Goal: Task Accomplishment & Management: Use online tool/utility

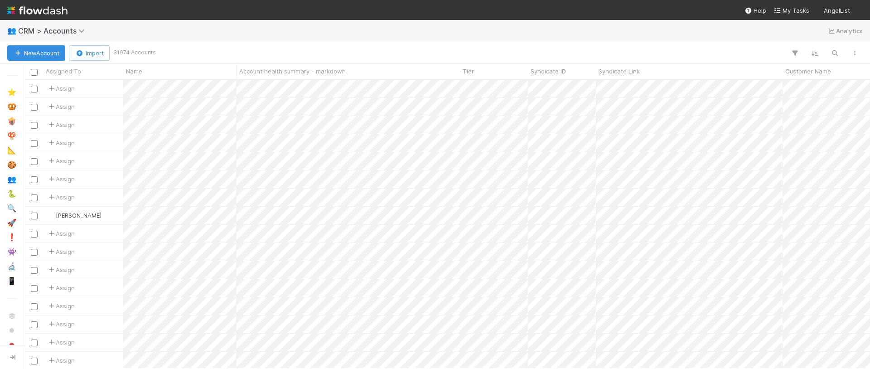
scroll to position [0, 0]
click at [838, 51] on icon "button" at bounding box center [834, 53] width 9 height 8
type input "silent capital"
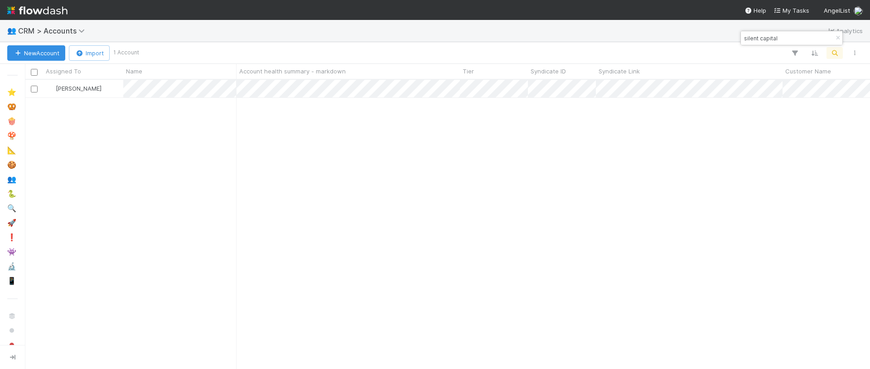
scroll to position [289, 845]
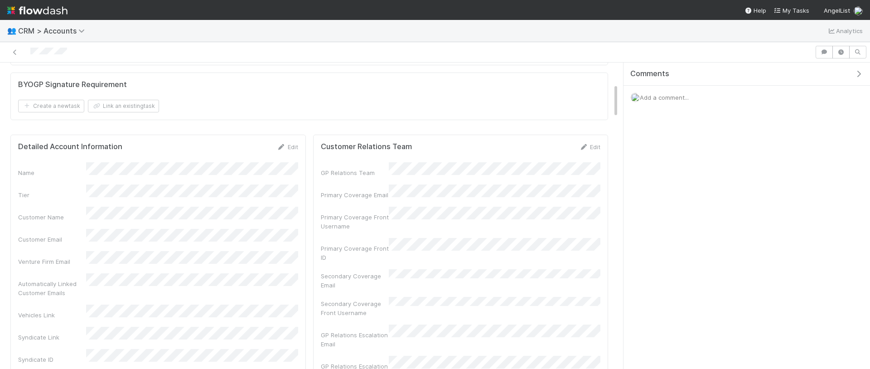
scroll to position [190, 0]
click at [18, 50] on icon at bounding box center [14, 52] width 9 height 6
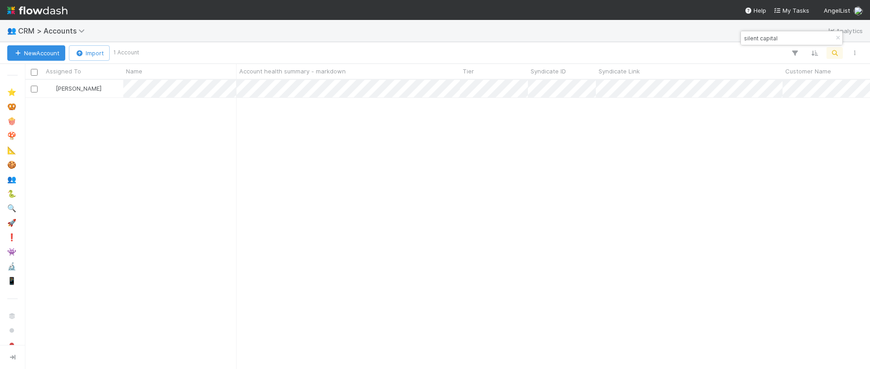
scroll to position [289, 845]
click at [795, 37] on input "silent capital" at bounding box center [787, 38] width 91 height 11
type input "[PERSON_NAME] narrow"
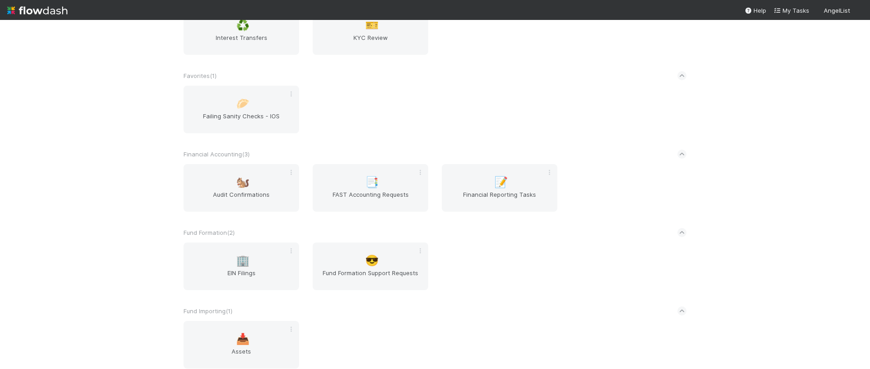
scroll to position [1640, 0]
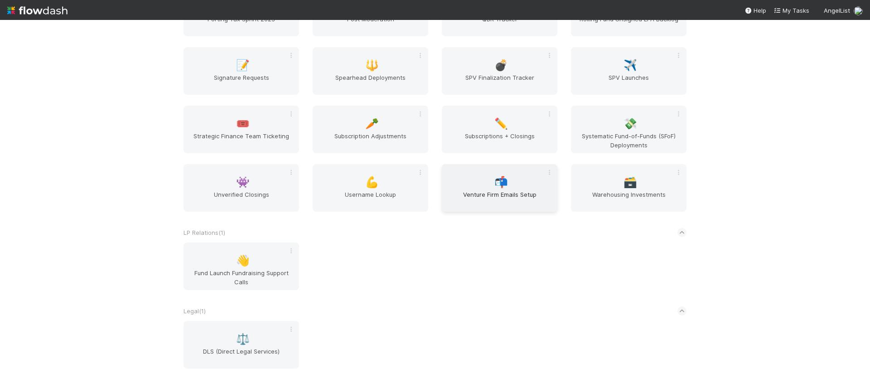
click at [471, 187] on div "📬 Venture Firm Emails Setup" at bounding box center [500, 188] width 116 height 48
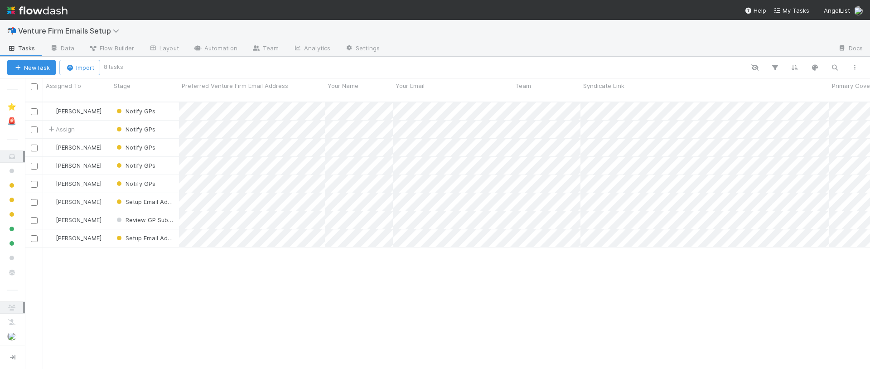
scroll to position [274, 845]
click at [42, 67] on button "New Task" at bounding box center [31, 67] width 48 height 15
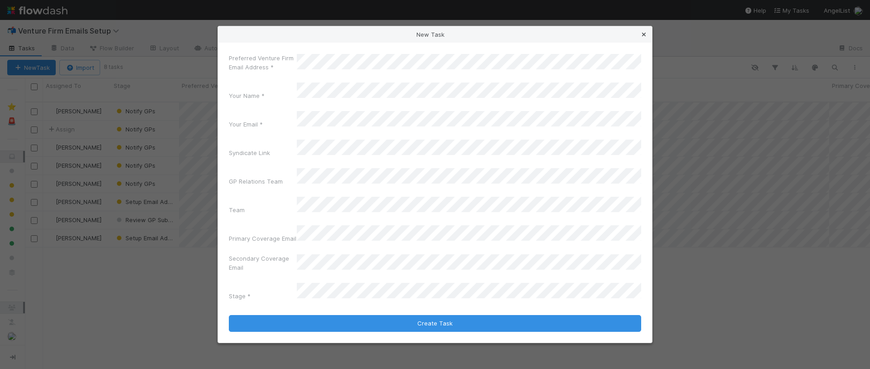
click at [644, 38] on icon at bounding box center [643, 35] width 9 height 6
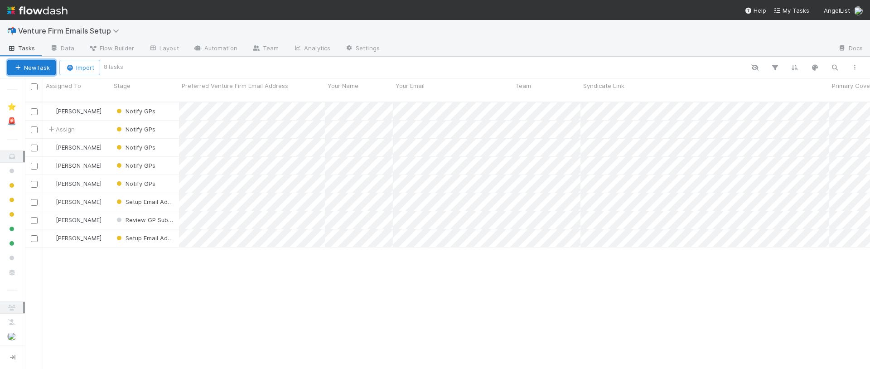
click at [42, 71] on button "New Task" at bounding box center [31, 67] width 48 height 15
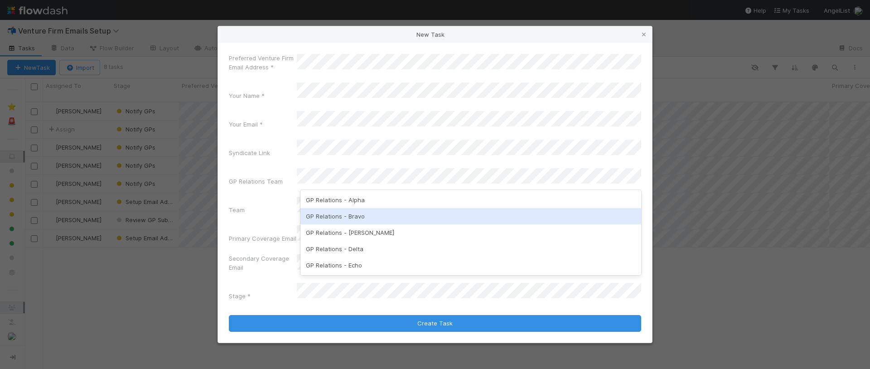
click at [390, 216] on div "GP Relations - Bravo" at bounding box center [470, 216] width 341 height 16
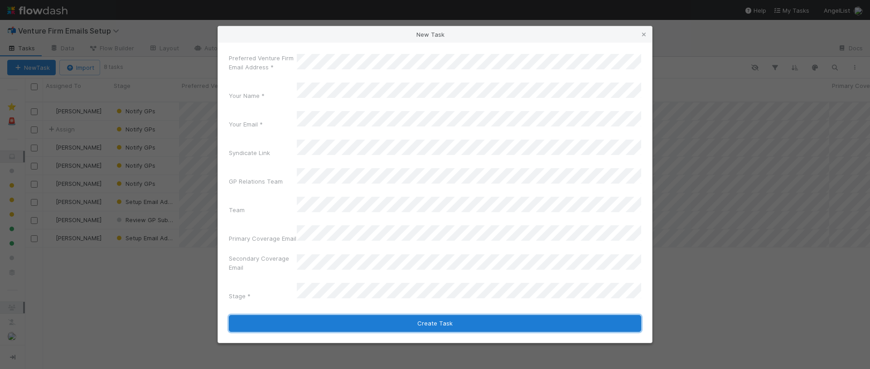
click at [328, 315] on button "Create Task" at bounding box center [435, 323] width 412 height 17
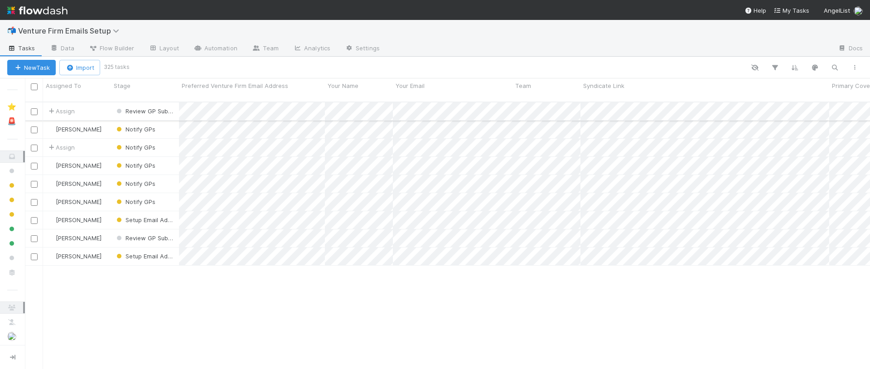
click at [112, 108] on div "Review GP Submission" at bounding box center [145, 111] width 68 height 18
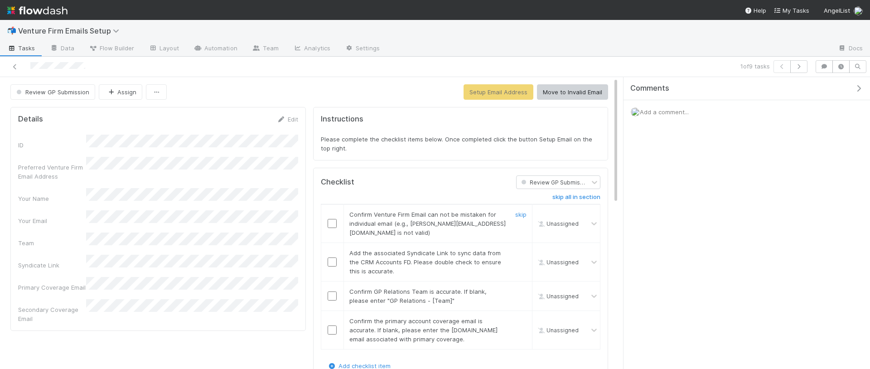
click at [329, 219] on input "checkbox" at bounding box center [332, 223] width 9 height 9
click at [333, 257] on input "checkbox" at bounding box center [332, 261] width 9 height 9
click at [334, 291] on input "checkbox" at bounding box center [332, 295] width 9 height 9
click at [334, 325] on input "checkbox" at bounding box center [332, 329] width 9 height 9
click at [499, 91] on button "Setup Email Address" at bounding box center [498, 91] width 70 height 15
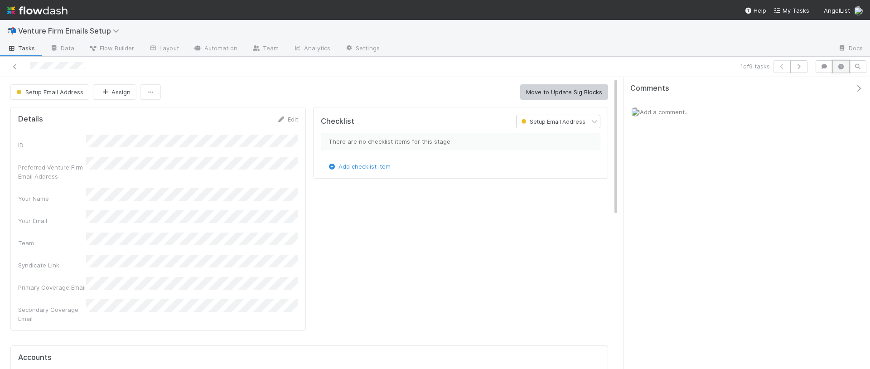
click at [839, 67] on icon "button" at bounding box center [840, 66] width 9 height 5
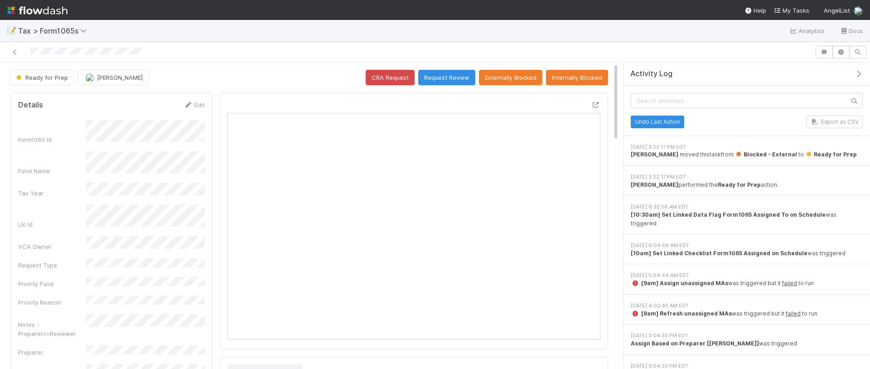
scroll to position [184, 187]
click at [829, 52] on button "button" at bounding box center [823, 52] width 17 height 13
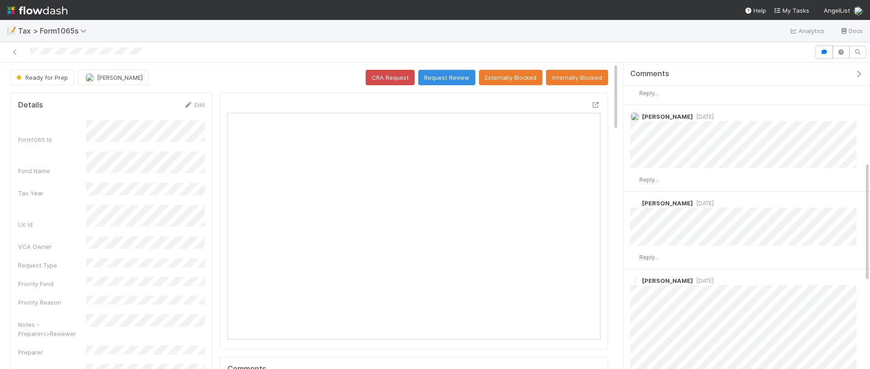
scroll to position [0, 0]
